Goal: Transaction & Acquisition: Purchase product/service

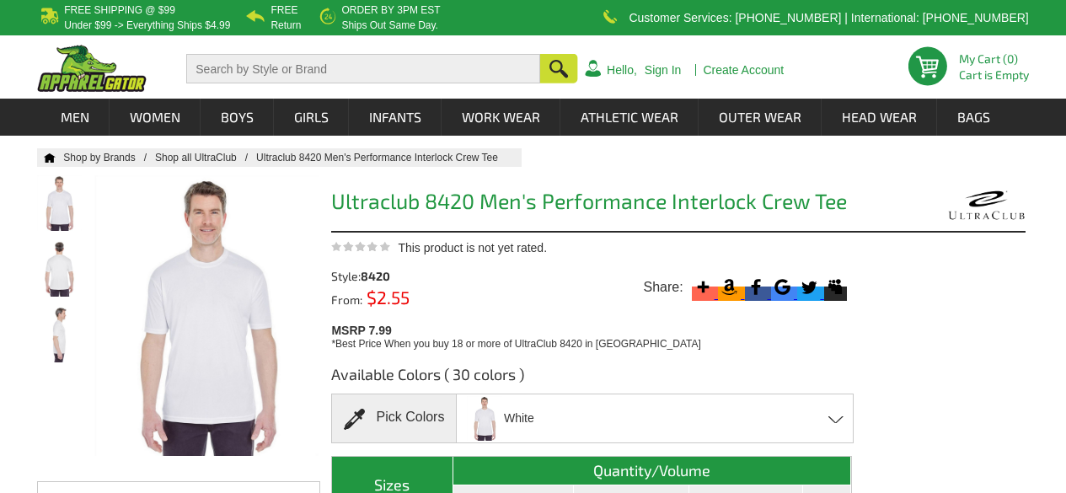
scroll to position [633, 0]
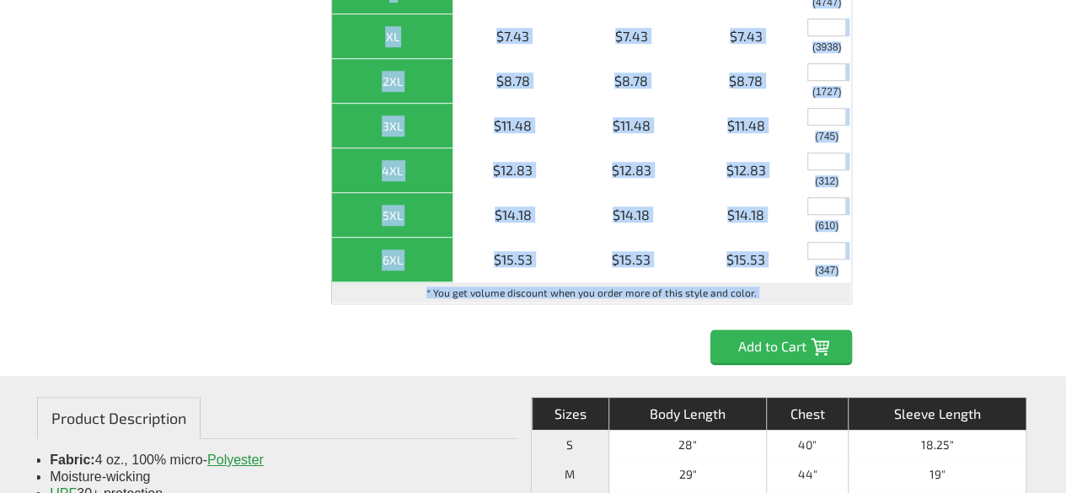
drag, startPoint x: 1013, startPoint y: 77, endPoint x: 1077, endPoint y: 35, distance: 76.6
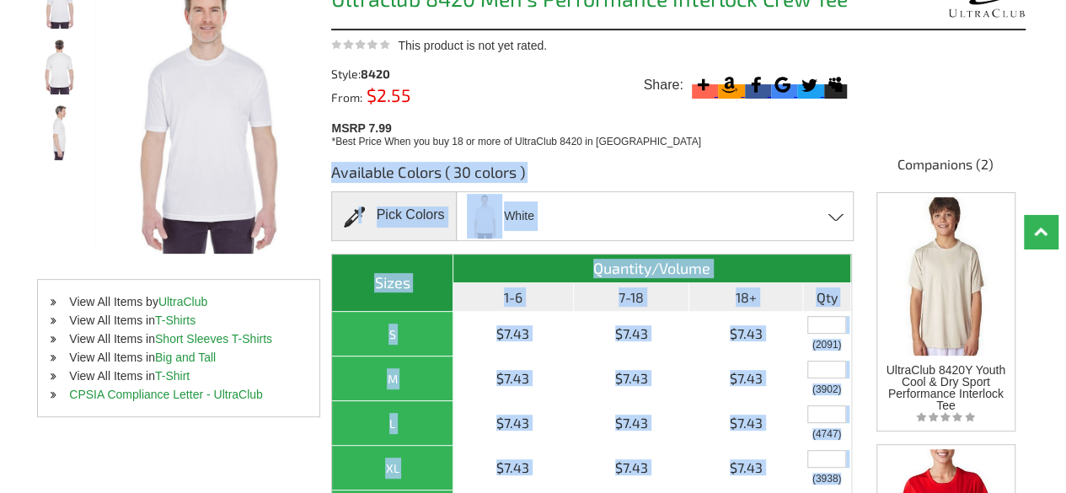
click at [696, 203] on div "White Azalea - Closeout Black Bright Orange Bright Yellow Butter - Closeout Car…" at bounding box center [655, 216] width 398 height 50
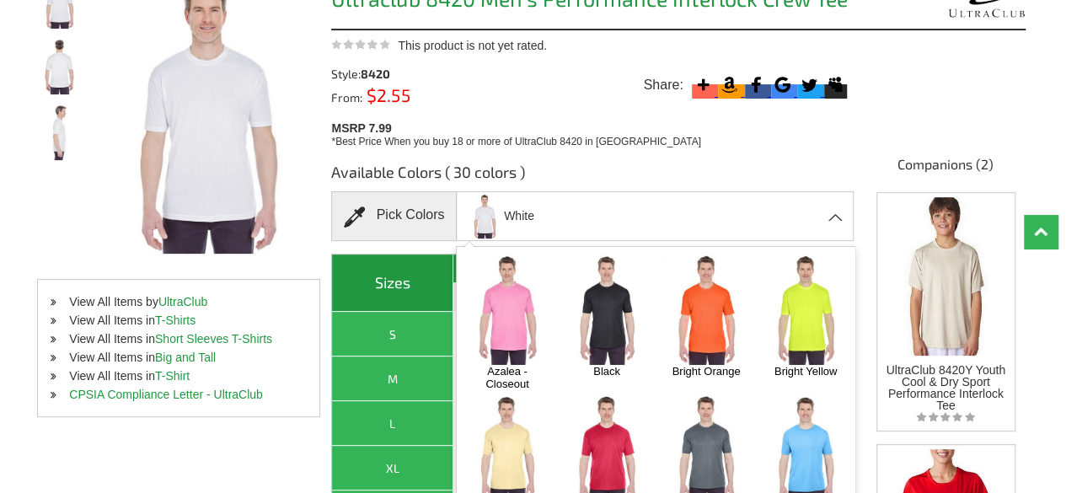
drag, startPoint x: 696, startPoint y: 203, endPoint x: 625, endPoint y: 307, distance: 126.2
click at [625, 241] on div "White Azalea - Closeout Black Bright Orange Bright Yellow Butter - Closeout Car…" at bounding box center [655, 216] width 398 height 50
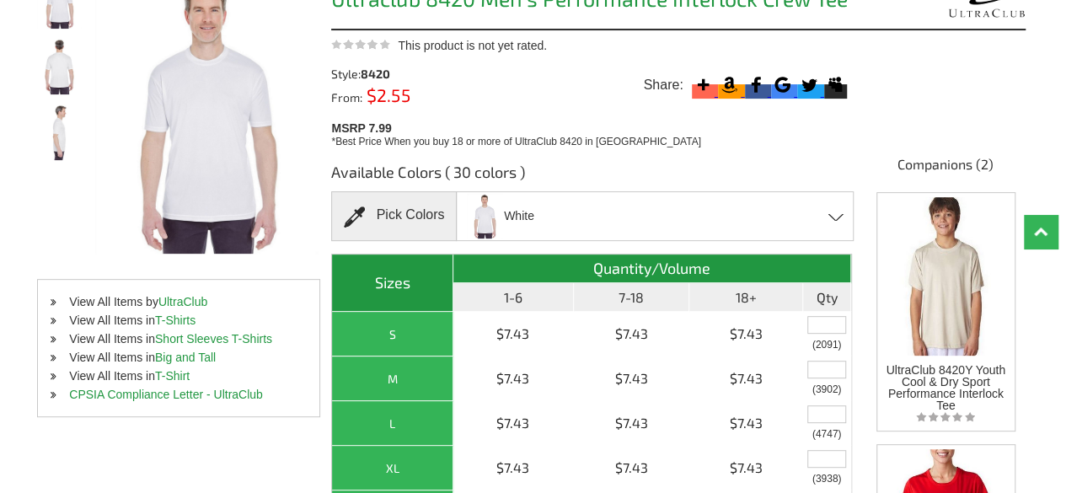
click at [625, 307] on th "7-18" at bounding box center [632, 297] width 116 height 29
click at [661, 232] on div "White Azalea - Closeout Black Bright Orange Bright Yellow Butter - Closeout Car…" at bounding box center [655, 216] width 398 height 50
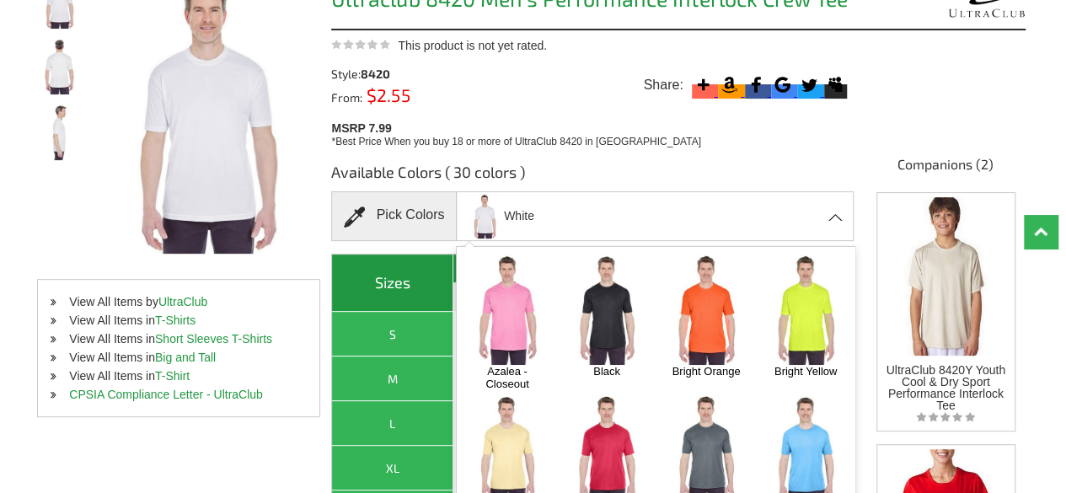
click at [618, 309] on img at bounding box center [607, 309] width 88 height 110
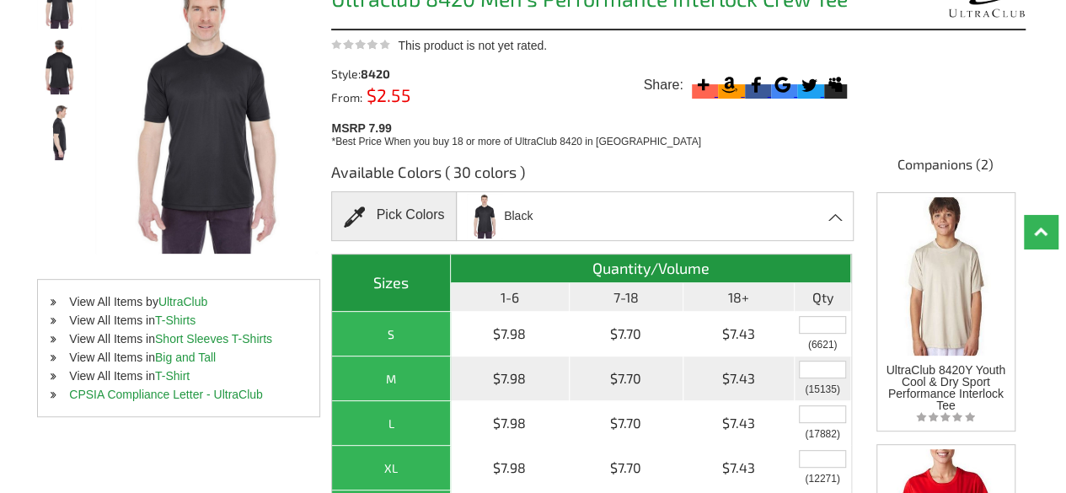
click at [830, 368] on input "text" at bounding box center [822, 370] width 47 height 18
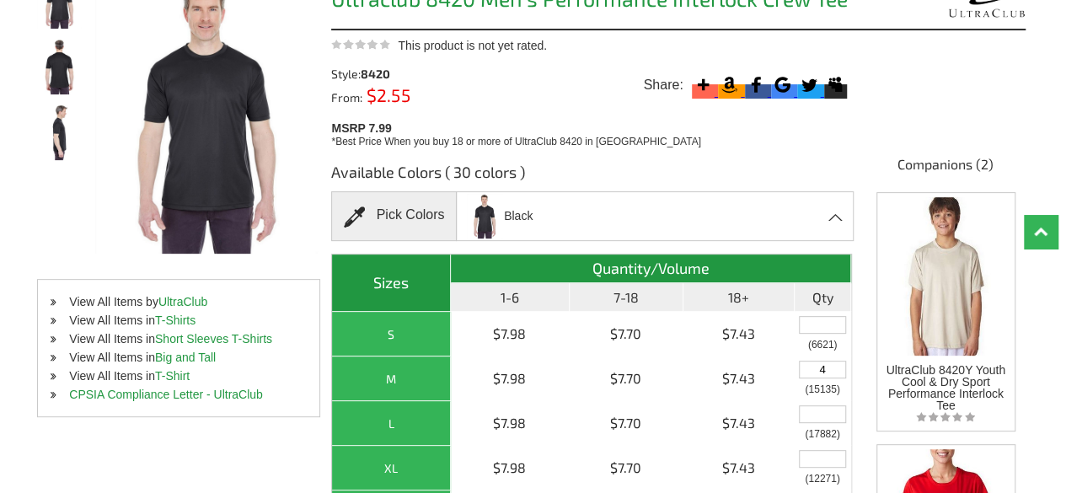
type input "4"
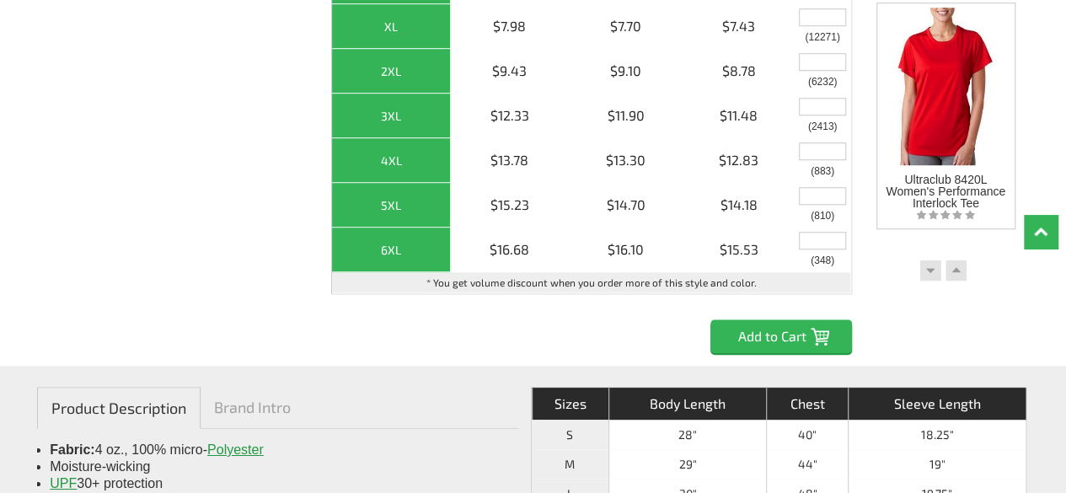
scroll to position [671, 0]
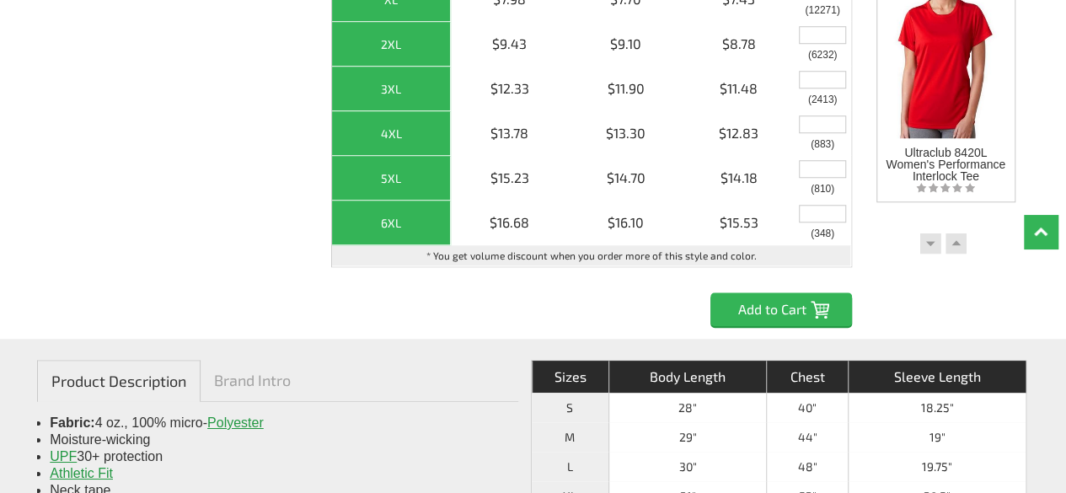
click at [768, 313] on input "Add to Cart" at bounding box center [781, 309] width 142 height 34
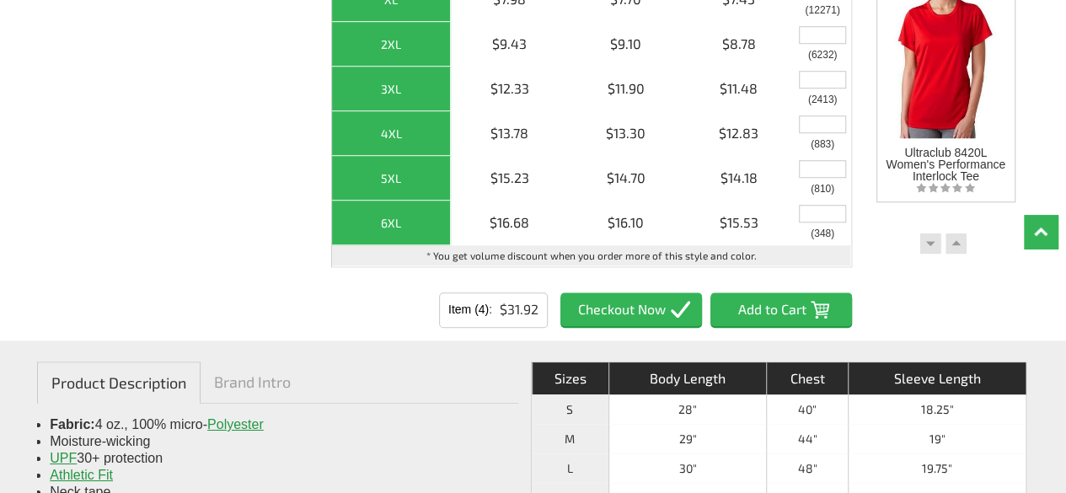
click at [668, 306] on input "Item (4)" at bounding box center [631, 309] width 142 height 34
